Goal: Navigation & Orientation: Find specific page/section

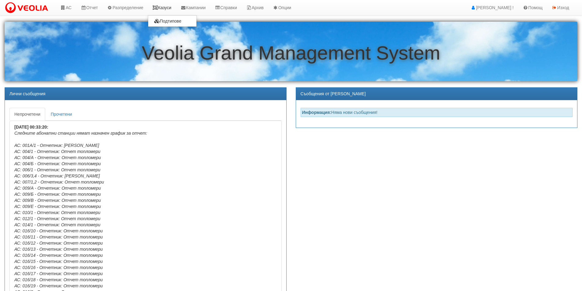
click at [166, 10] on link "Казуси" at bounding box center [162, 7] width 28 height 15
